Goal: Check status: Check status

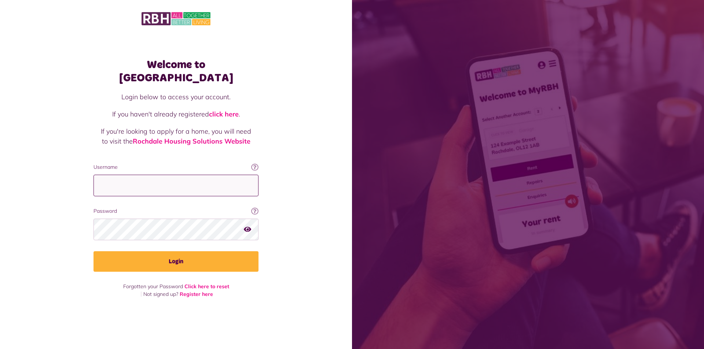
click at [156, 175] on input "Username" at bounding box center [175, 186] width 165 height 22
type input "**********"
click at [93, 251] on button "Login" at bounding box center [175, 261] width 165 height 21
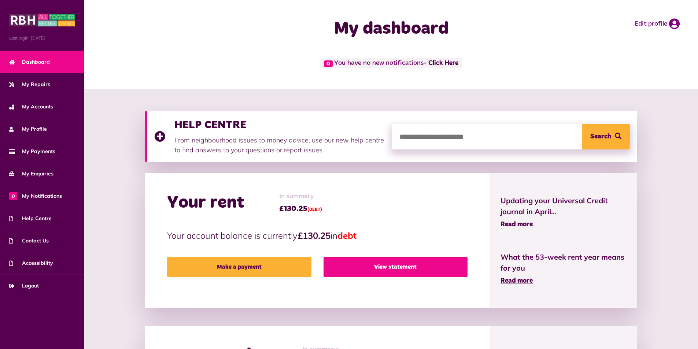
click at [375, 276] on link "View statement" at bounding box center [396, 267] width 144 height 21
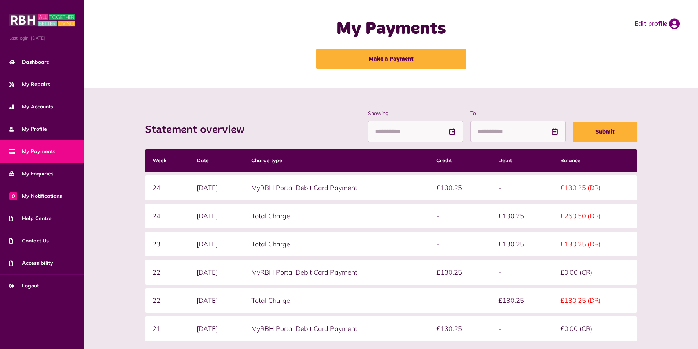
click at [229, 98] on div "Statement overview Showing To Submit Week Date Charge type Credit Debit Balance…" at bounding box center [391, 258] width 614 height 341
click at [44, 285] on link "Logout" at bounding box center [42, 286] width 84 height 22
